Goal: Find specific page/section: Find specific page/section

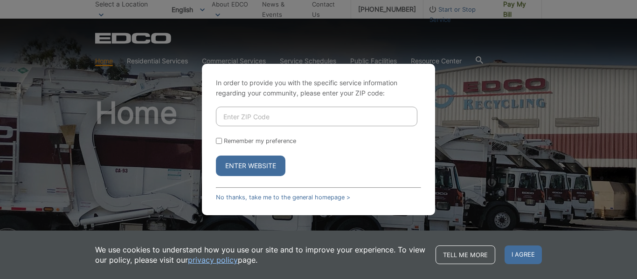
click at [233, 121] on input "Enter ZIP Code" at bounding box center [316, 117] width 201 height 20
type input "91950"
click at [235, 163] on button "Enter Website" at bounding box center [250, 166] width 69 height 21
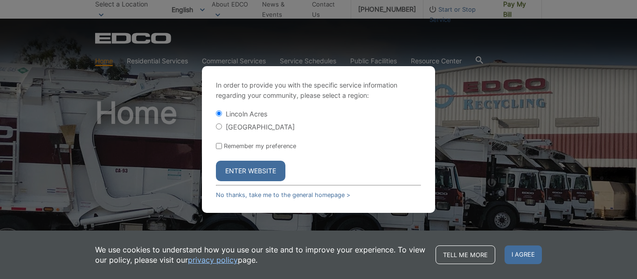
click at [218, 124] on input "[GEOGRAPHIC_DATA]" at bounding box center [219, 127] width 6 height 6
radio input "true"
click at [215, 146] on div "In order to provide you with the specific service information regarding your co…" at bounding box center [318, 139] width 233 height 147
click at [220, 145] on input "Remember my preference" at bounding box center [219, 146] width 6 height 6
checkbox input "true"
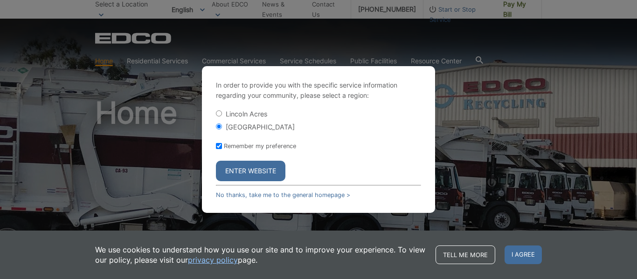
click at [224, 168] on button "Enter Website" at bounding box center [250, 171] width 69 height 21
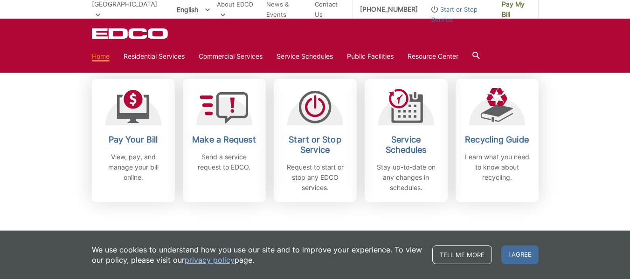
scroll to position [280, 0]
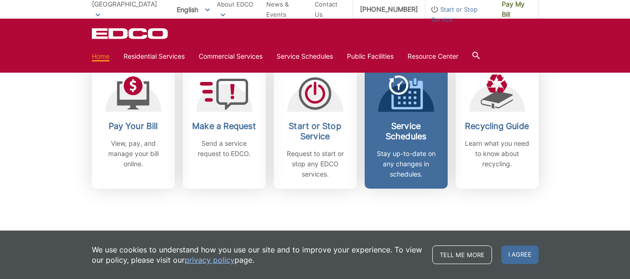
click at [400, 101] on icon at bounding box center [406, 93] width 34 height 34
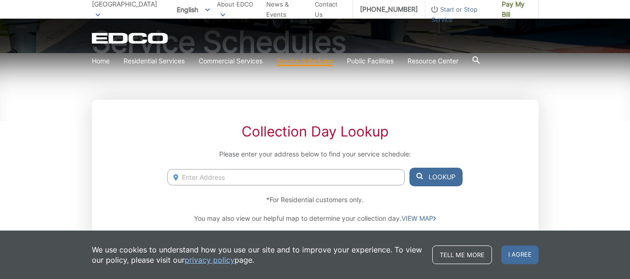
scroll to position [140, 0]
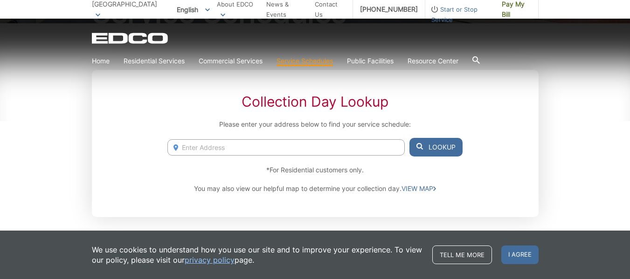
click at [202, 149] on input "Enter Address" at bounding box center [285, 147] width 237 height 16
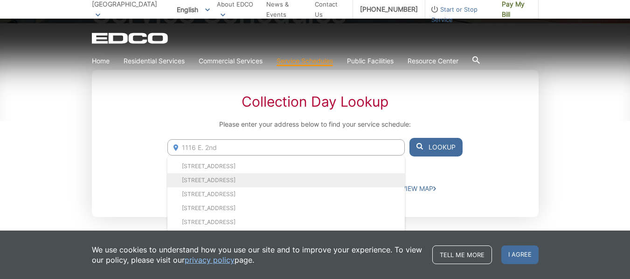
click at [194, 178] on li "1116 E 2nd St, National City, CA, 91950" at bounding box center [285, 180] width 237 height 14
type input "1116 E 2nd St, National City, CA, 91950"
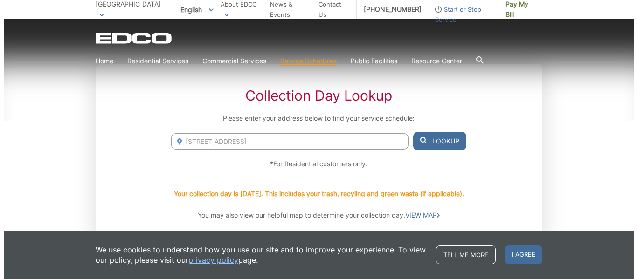
scroll to position [186, 0]
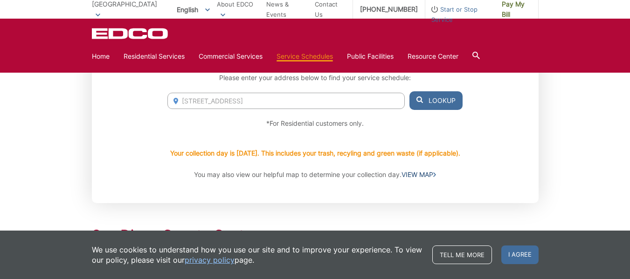
click at [423, 174] on link "VIEW MAP" at bounding box center [418, 175] width 34 height 10
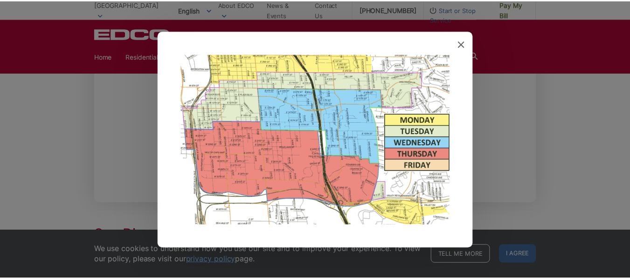
scroll to position [36, 0]
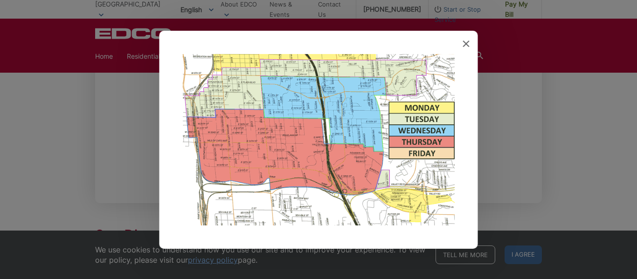
click at [466, 43] on icon at bounding box center [466, 44] width 7 height 7
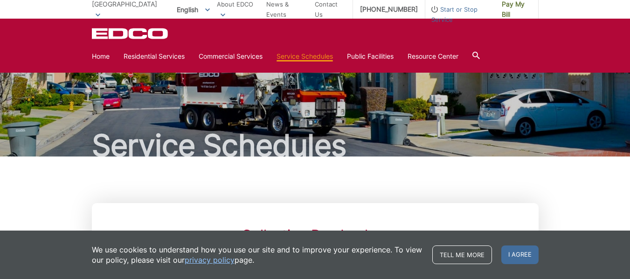
scroll to position [0, 0]
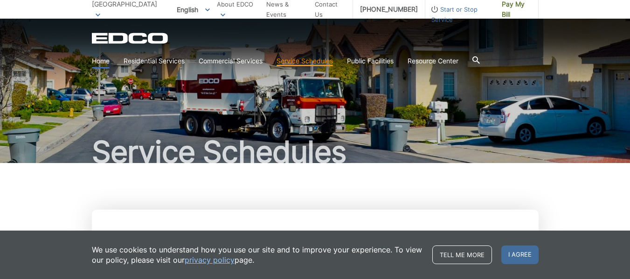
click at [98, 61] on link "Home" at bounding box center [101, 61] width 18 height 10
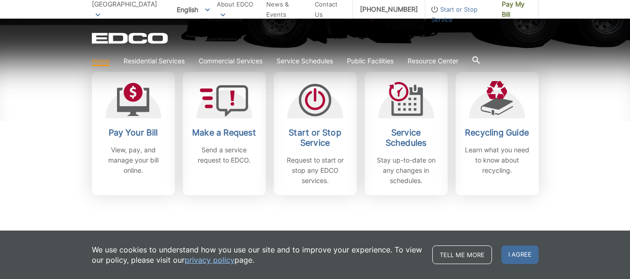
scroll to position [280, 0]
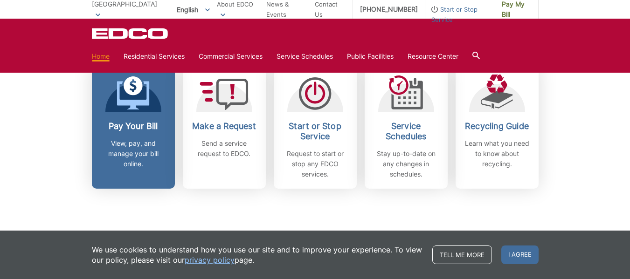
click at [144, 153] on p "View, pay, and manage your bill online." at bounding box center [133, 153] width 69 height 31
